Goal: Task Accomplishment & Management: Use online tool/utility

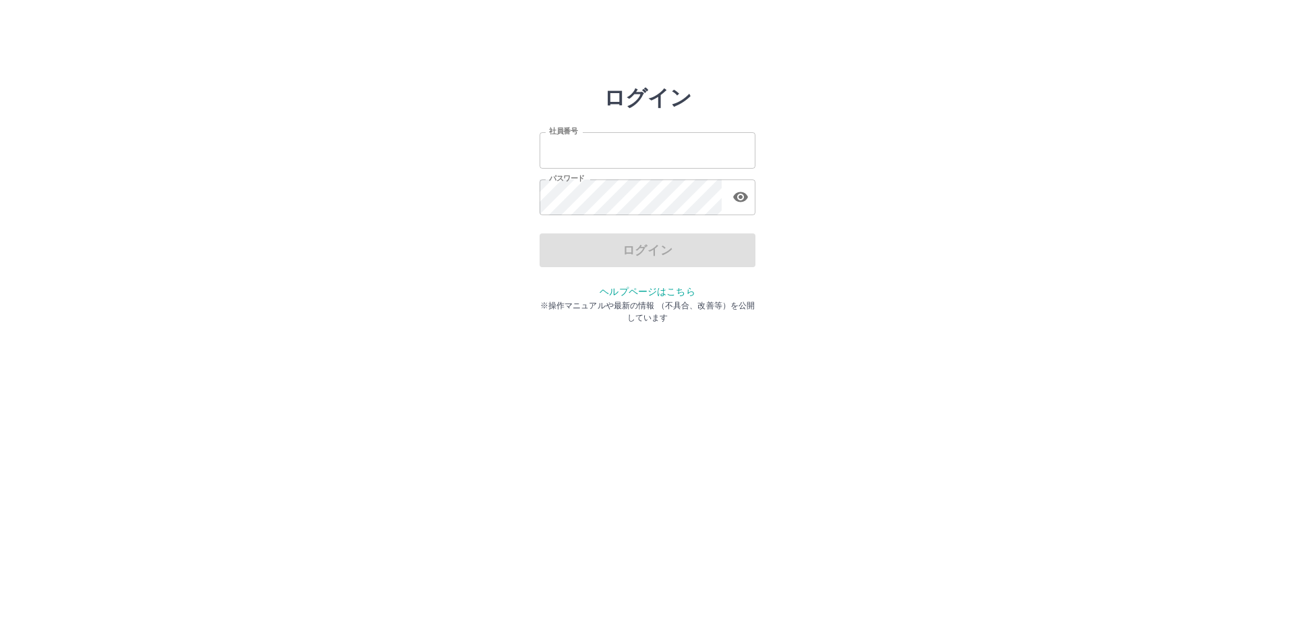
type input "*******"
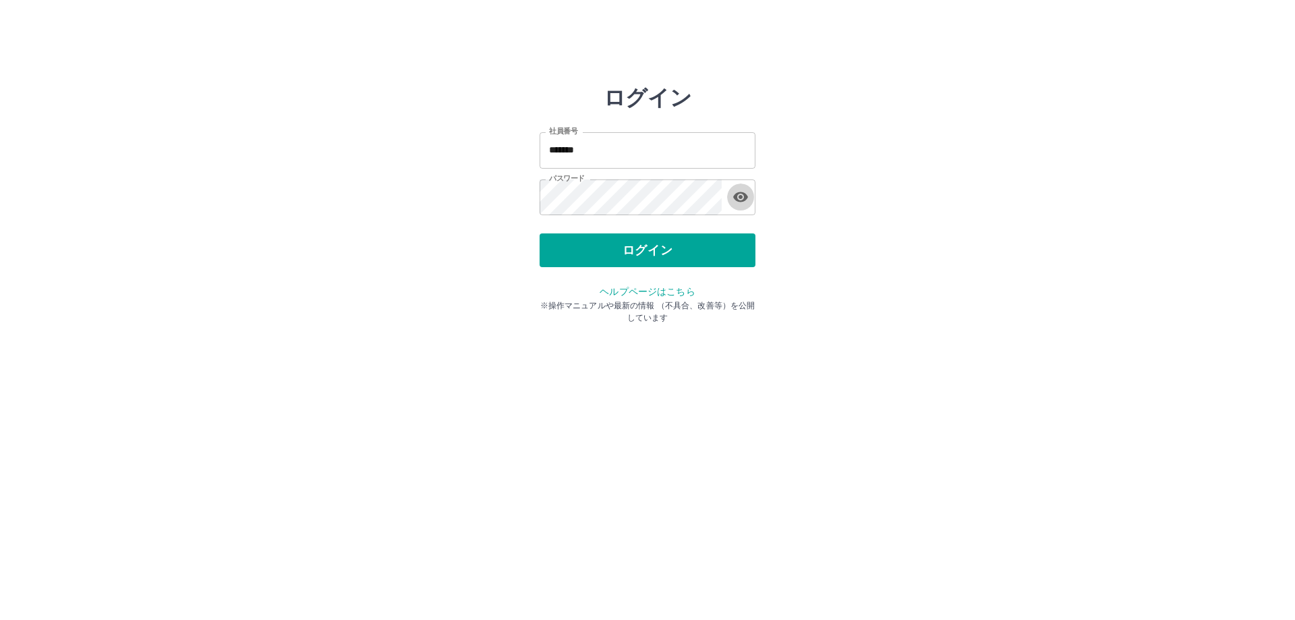
click at [741, 198] on icon "button" at bounding box center [740, 197] width 15 height 10
click at [741, 198] on icon "button" at bounding box center [740, 197] width 15 height 13
click at [627, 244] on button "ログイン" at bounding box center [648, 250] width 216 height 34
